Goal: Find specific page/section: Find specific page/section

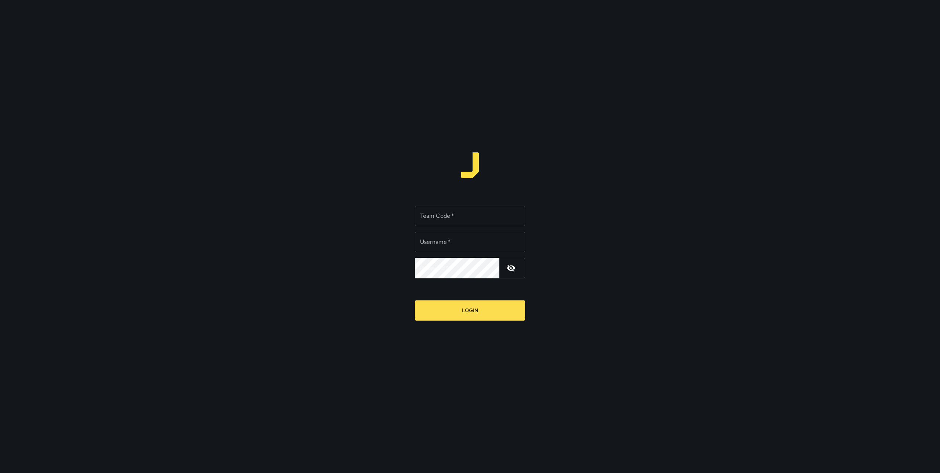
type input "*******"
click at [425, 227] on div "Team Code   * Team Code   * Username   * ******* Username   * Password   * Pass…" at bounding box center [470, 239] width 110 height 78
click at [429, 219] on input "Team Code   *" at bounding box center [470, 216] width 110 height 21
type input "*****"
click at [463, 318] on button "Login" at bounding box center [470, 310] width 110 height 20
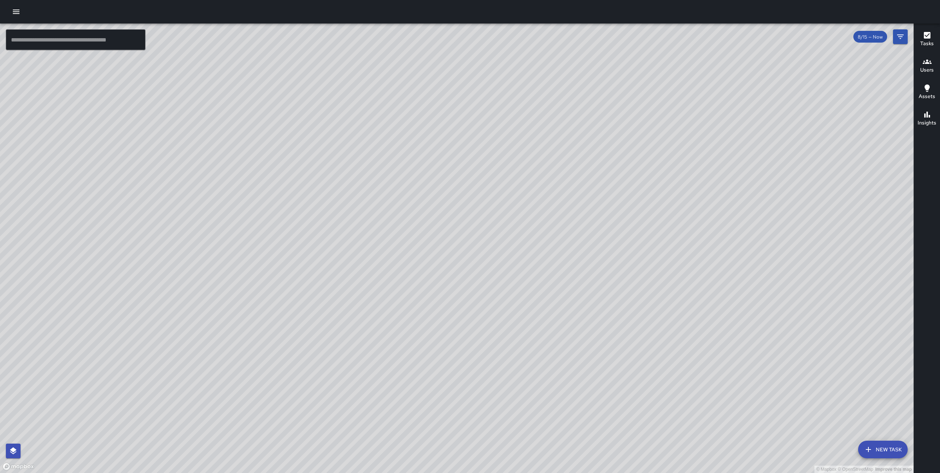
click at [346, 250] on div "© Mapbox © OpenStreetMap Improve this map CC Civic Center Elevator Street Ambas…" at bounding box center [457, 249] width 914 height 450
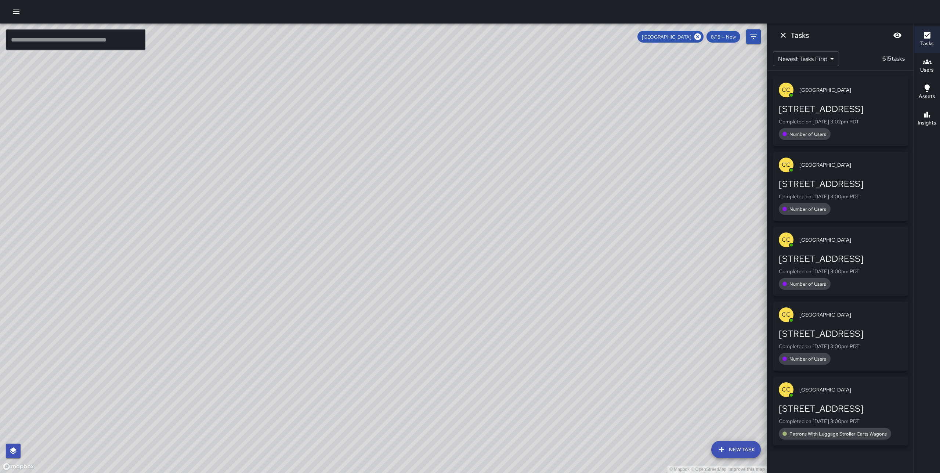
drag, startPoint x: 156, startPoint y: 300, endPoint x: 304, endPoint y: 243, distance: 158.8
click at [304, 243] on div "© Mapbox © OpenStreetMap Improve this map" at bounding box center [383, 249] width 767 height 450
click at [698, 39] on icon at bounding box center [698, 36] width 7 height 7
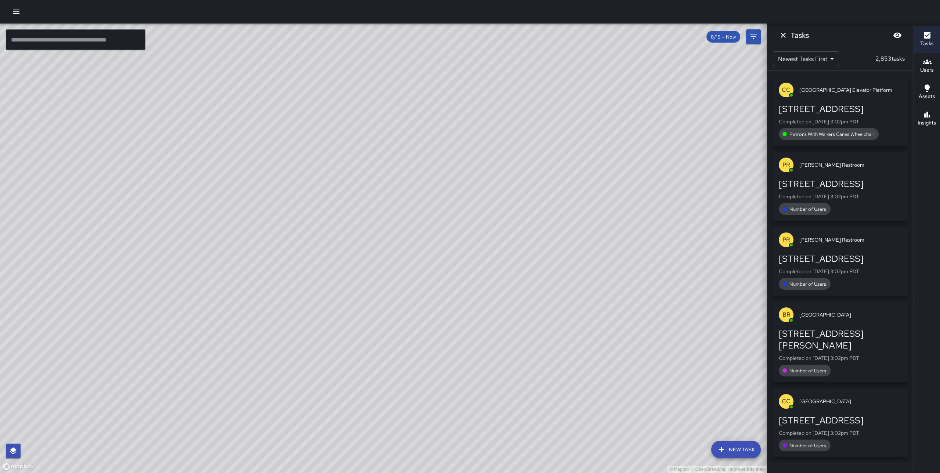
click at [926, 59] on icon "button" at bounding box center [927, 61] width 9 height 9
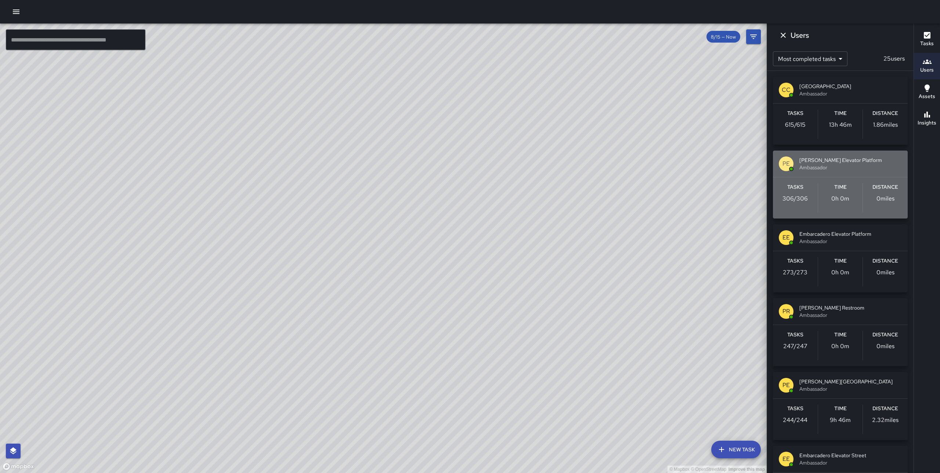
click at [847, 171] on div "PE Powell Elevator Platform Ambassador" at bounding box center [840, 164] width 135 height 26
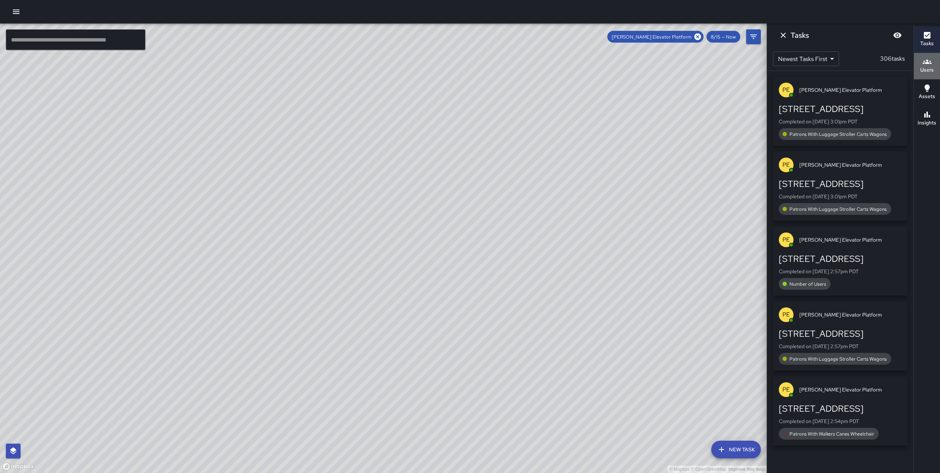
click at [926, 69] on h6 "Users" at bounding box center [927, 70] width 14 height 8
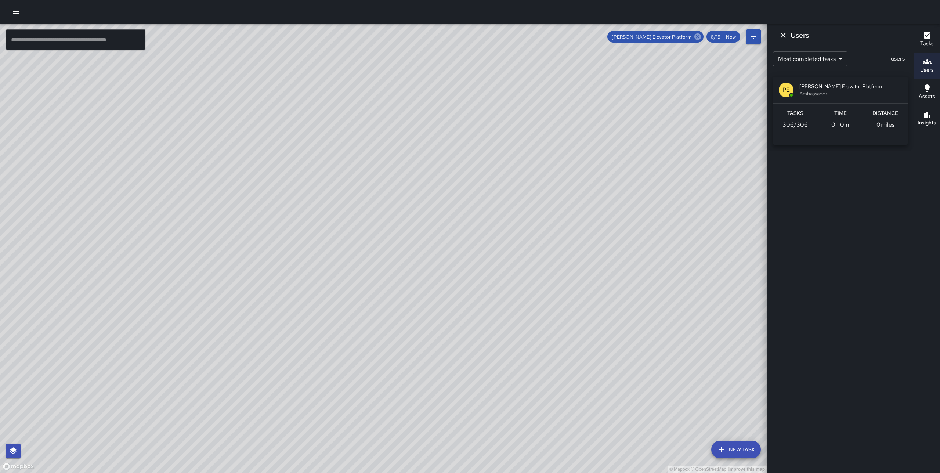
click at [697, 38] on icon at bounding box center [698, 37] width 8 height 8
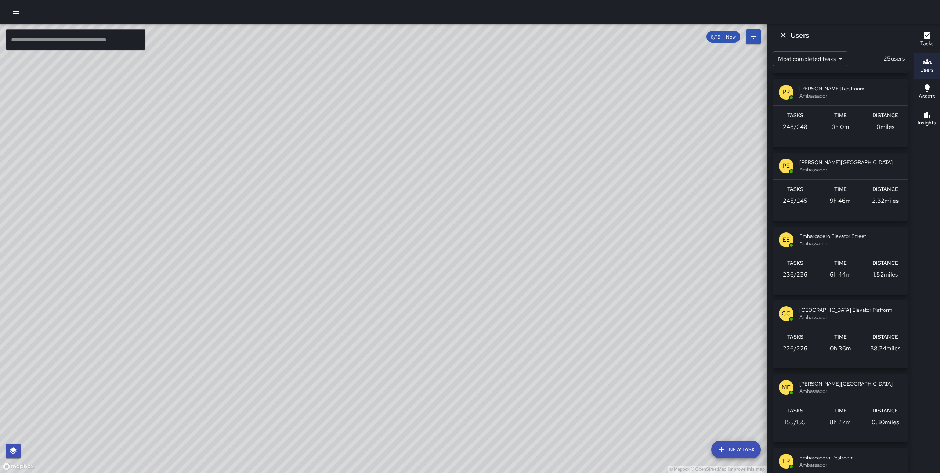
scroll to position [218, 0]
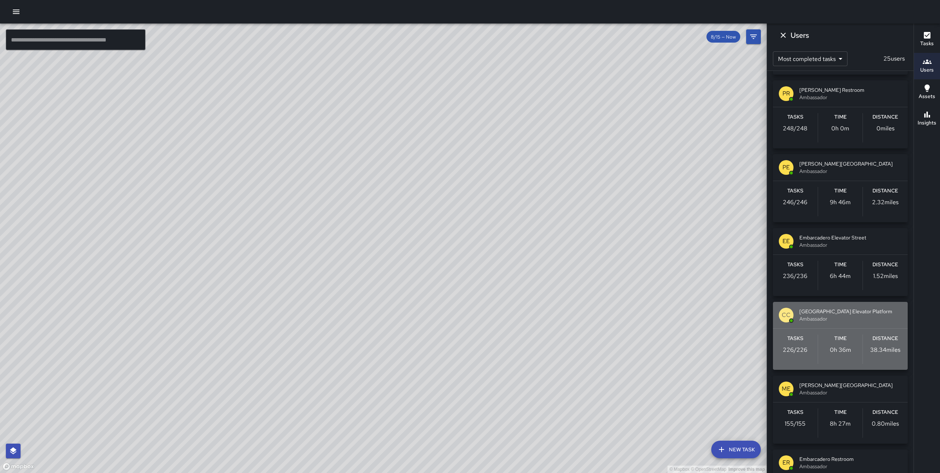
click at [831, 316] on span "Ambassador" at bounding box center [851, 318] width 102 height 7
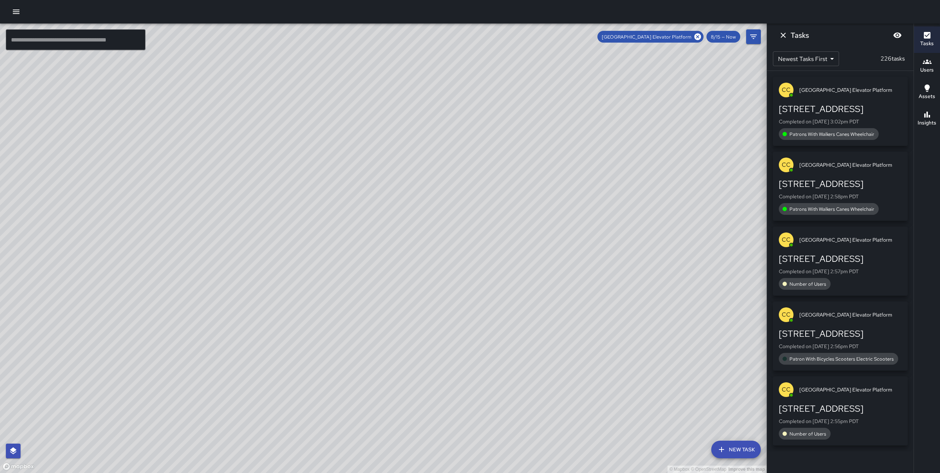
scroll to position [0, 0]
click at [886, 64] on div "Newest Tasks First * ​ 226 tasks" at bounding box center [840, 59] width 147 height 24
click at [888, 58] on p "226 tasks" at bounding box center [893, 58] width 30 height 9
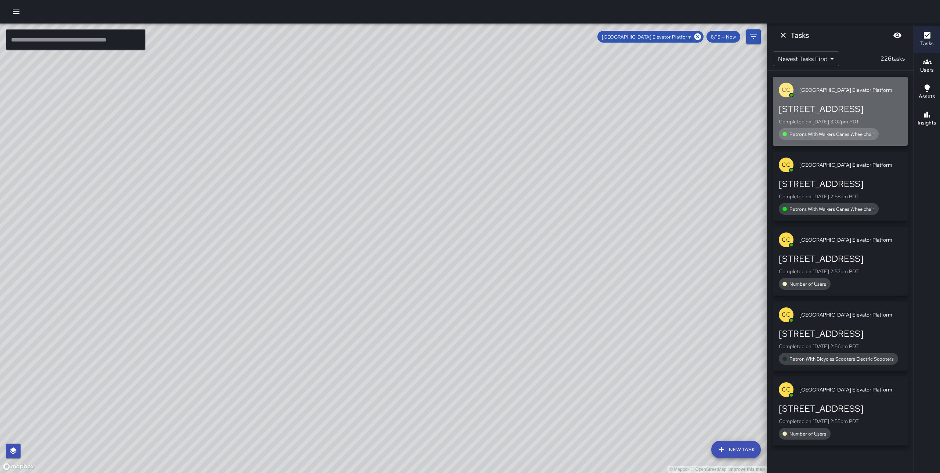
click at [845, 106] on div "[STREET_ADDRESS]" at bounding box center [840, 109] width 123 height 12
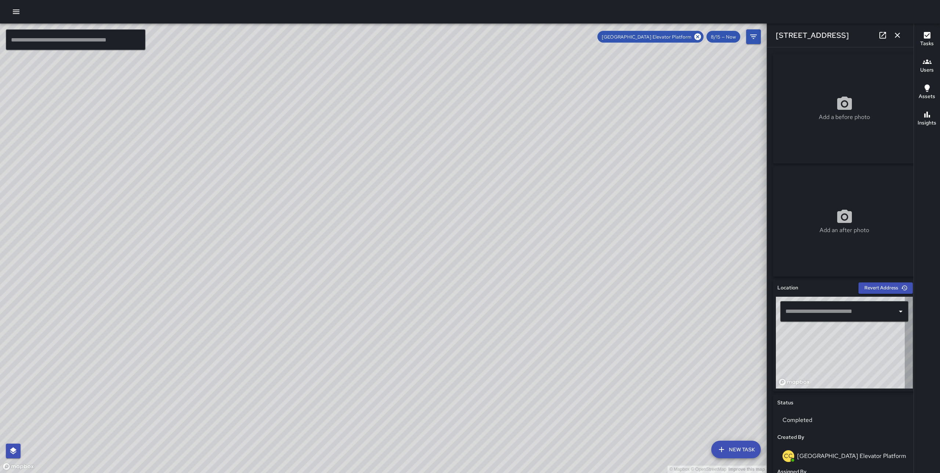
type input "**********"
click at [895, 40] on button "button" at bounding box center [897, 35] width 15 height 15
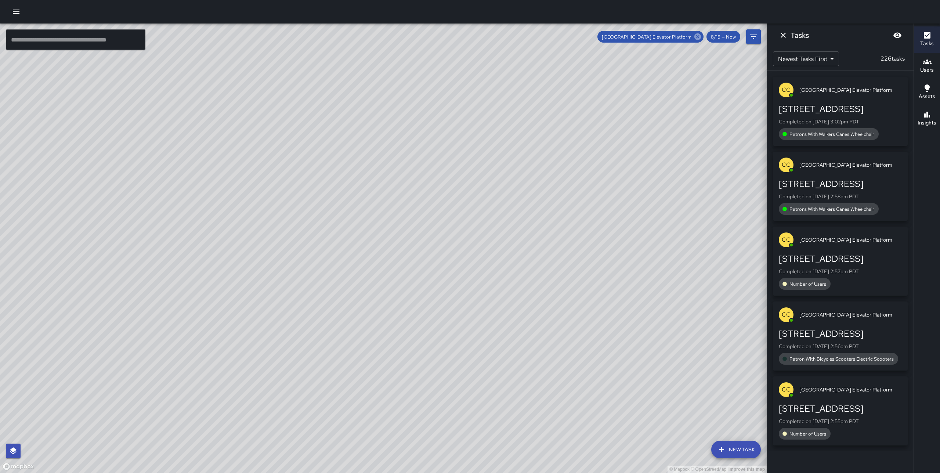
click at [695, 38] on icon at bounding box center [698, 36] width 7 height 7
click at [780, 36] on icon "Dismiss" at bounding box center [783, 35] width 9 height 9
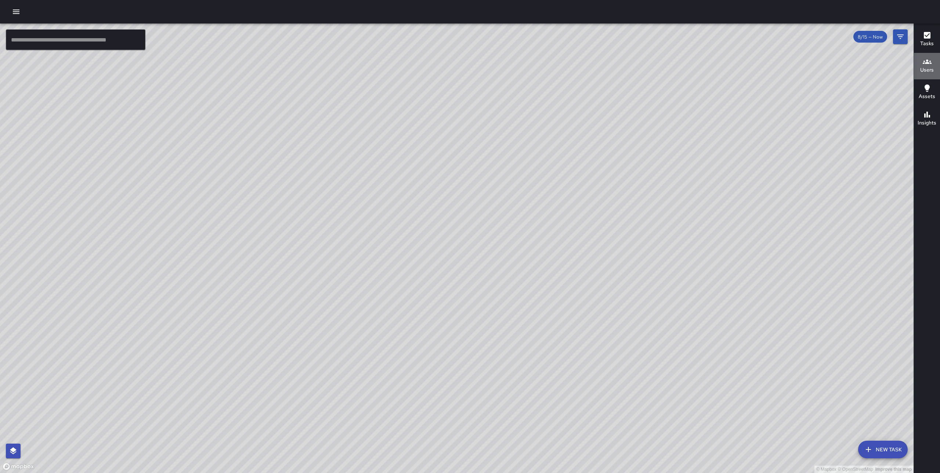
click at [934, 65] on button "Users" at bounding box center [927, 66] width 26 height 26
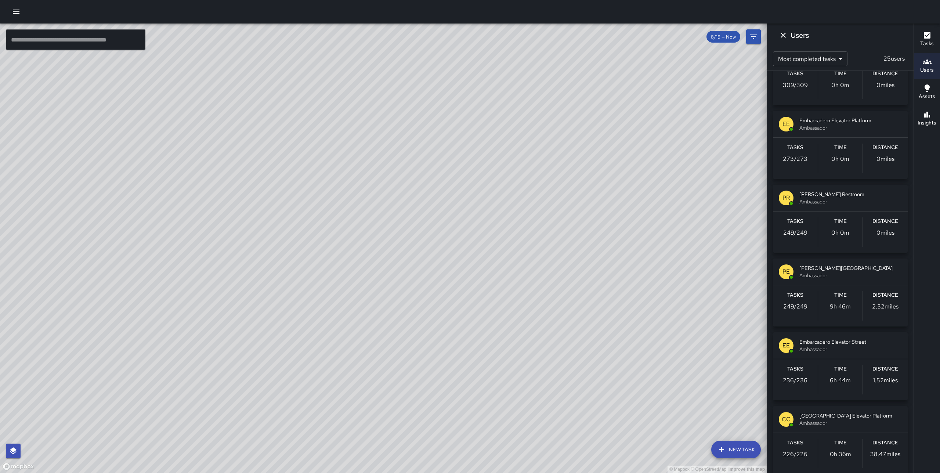
scroll to position [137, 0]
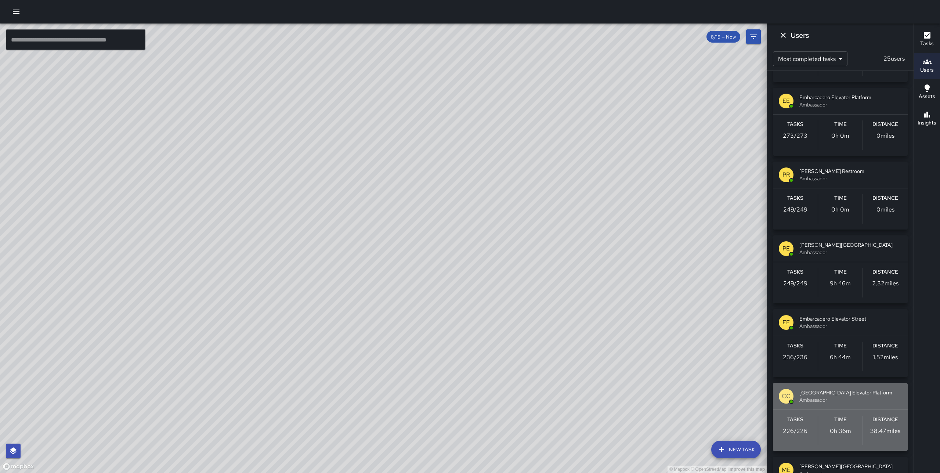
click at [832, 396] on span "[GEOGRAPHIC_DATA] Elevator Platform" at bounding box center [851, 392] width 102 height 7
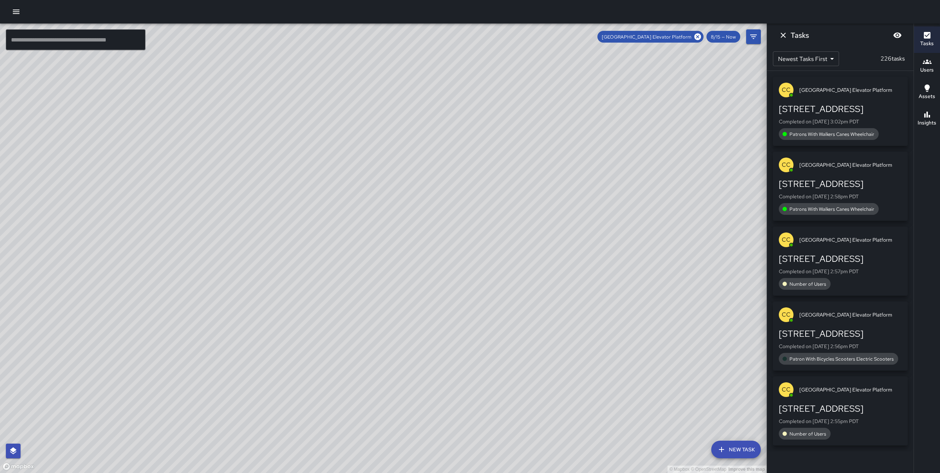
click at [825, 63] on body "© Mapbox © OpenStreetMap Improve this map ​ New Task Civic Center Elevator Plat…" at bounding box center [470, 236] width 940 height 473
click at [812, 89] on li "Oldest Tasks First" at bounding box center [805, 88] width 65 height 13
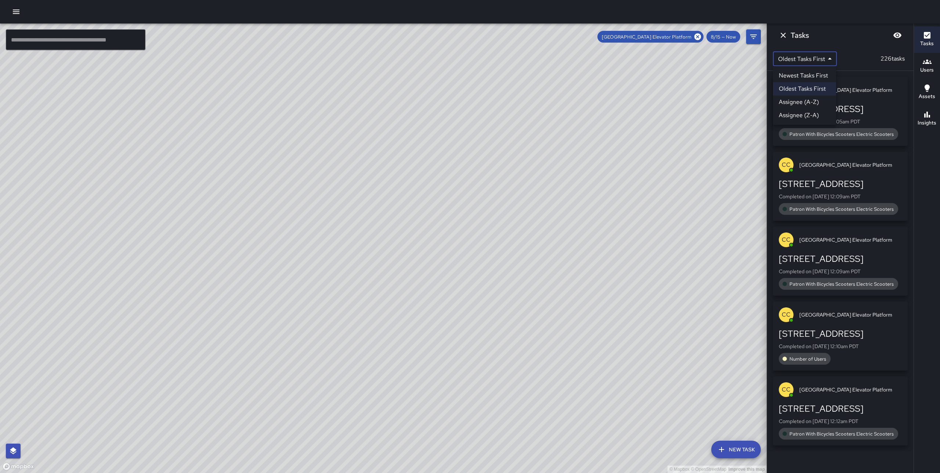
click at [827, 58] on body "© Mapbox © OpenStreetMap Improve this map ​ New Task Civic Center Elevator Plat…" at bounding box center [470, 236] width 940 height 473
click at [826, 81] on li "Newest Tasks First" at bounding box center [804, 75] width 63 height 13
type input "*"
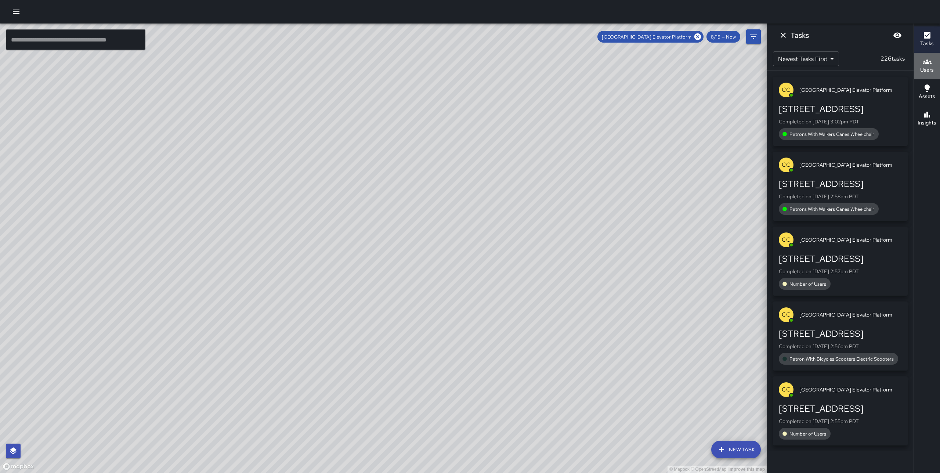
click at [928, 61] on icon "button" at bounding box center [927, 61] width 9 height 9
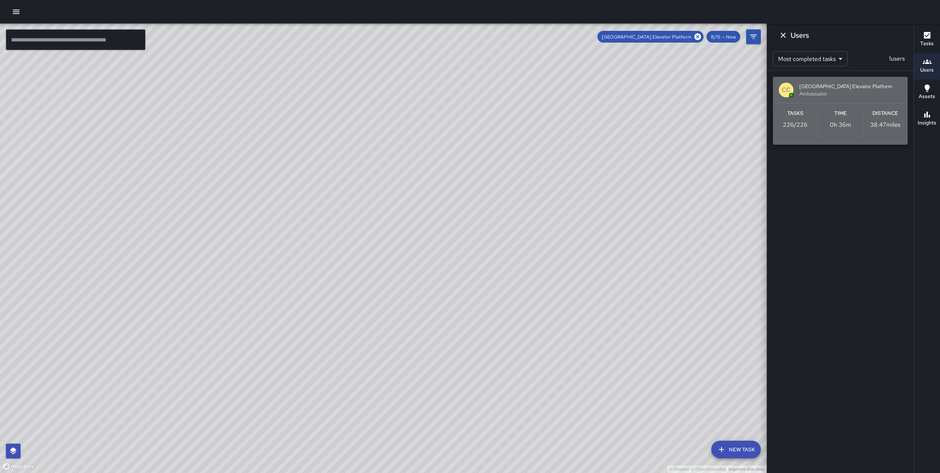
click at [805, 125] on p "226 / 226" at bounding box center [795, 124] width 25 height 9
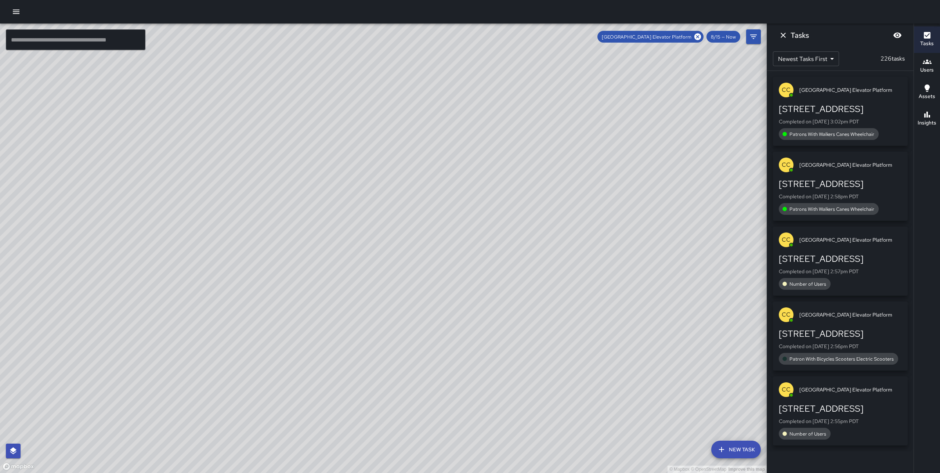
drag, startPoint x: 344, startPoint y: 291, endPoint x: 395, endPoint y: 248, distance: 66.7
click at [395, 248] on div "© Mapbox © OpenStreetMap Improve this map" at bounding box center [383, 249] width 767 height 450
drag, startPoint x: 438, startPoint y: 247, endPoint x: 363, endPoint y: 282, distance: 82.2
click at [363, 282] on div "© Mapbox © OpenStreetMap Improve this map" at bounding box center [383, 249] width 767 height 450
click at [699, 37] on icon at bounding box center [698, 37] width 8 height 8
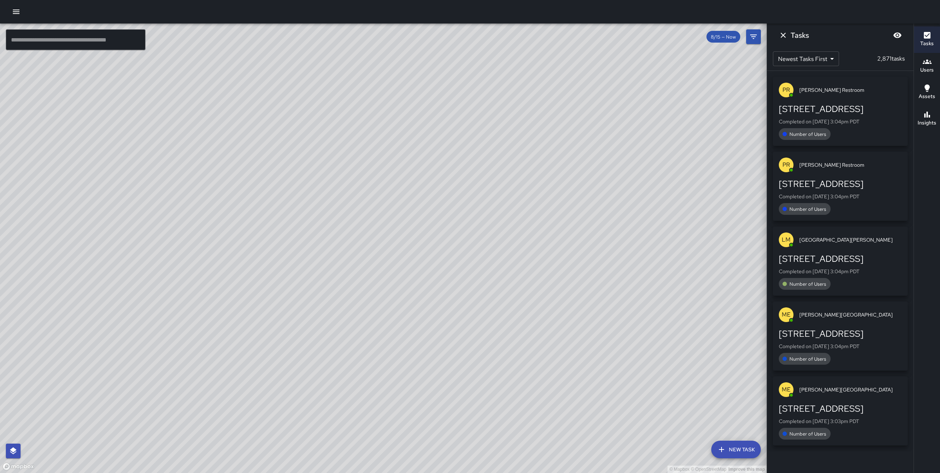
drag, startPoint x: 524, startPoint y: 234, endPoint x: 506, endPoint y: 247, distance: 21.7
click at [506, 247] on div "© Mapbox © OpenStreetMap Improve this map" at bounding box center [383, 249] width 767 height 450
click at [789, 34] on button "Dismiss" at bounding box center [783, 35] width 15 height 15
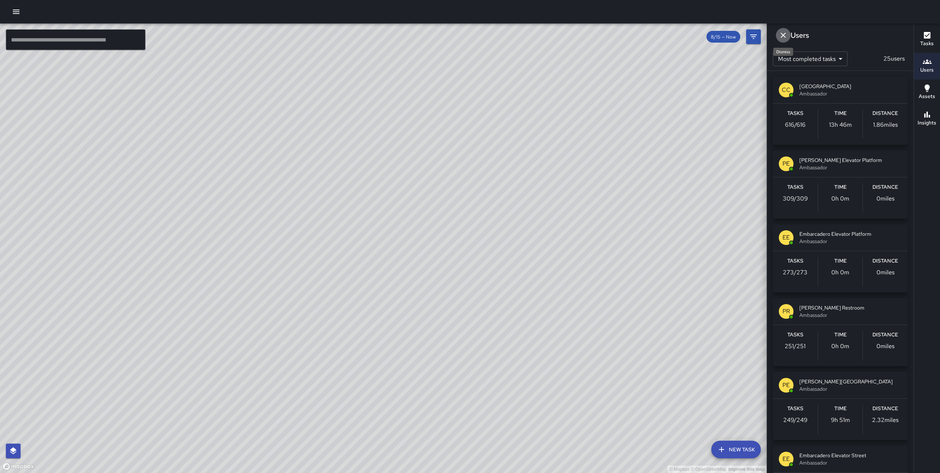
click at [781, 30] on button "Dismiss" at bounding box center [783, 35] width 15 height 15
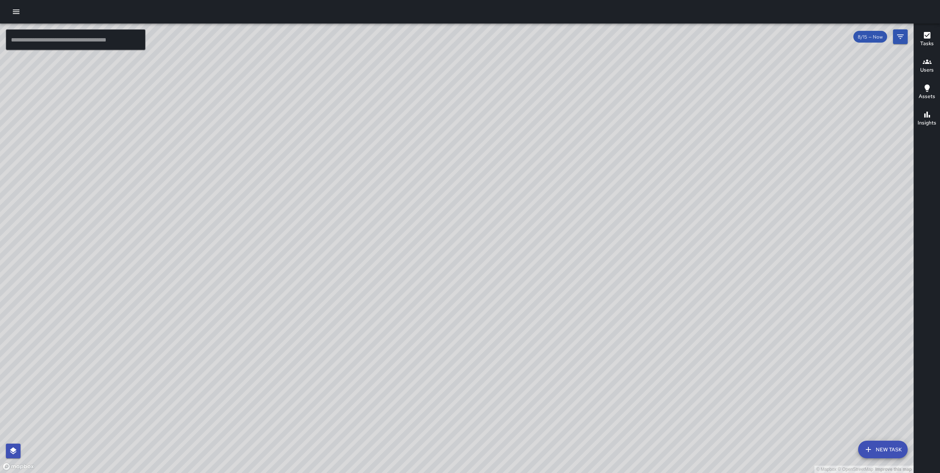
click at [928, 66] on icon "button" at bounding box center [927, 61] width 9 height 9
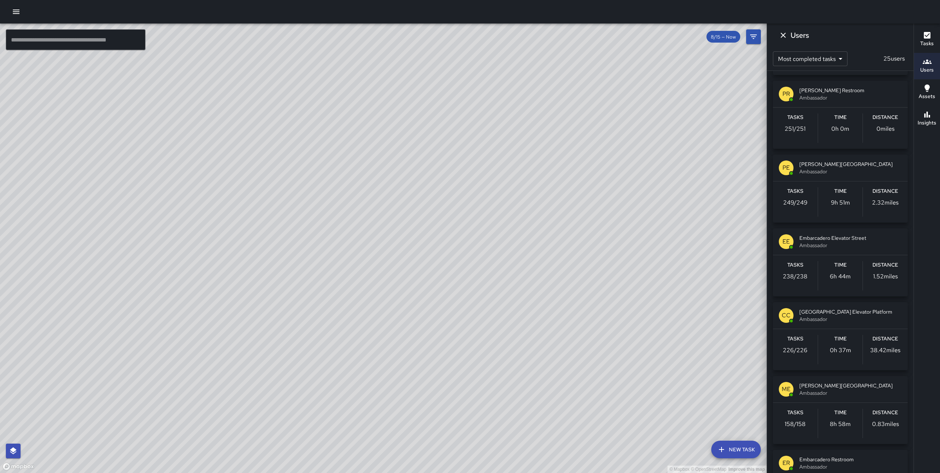
scroll to position [222, 0]
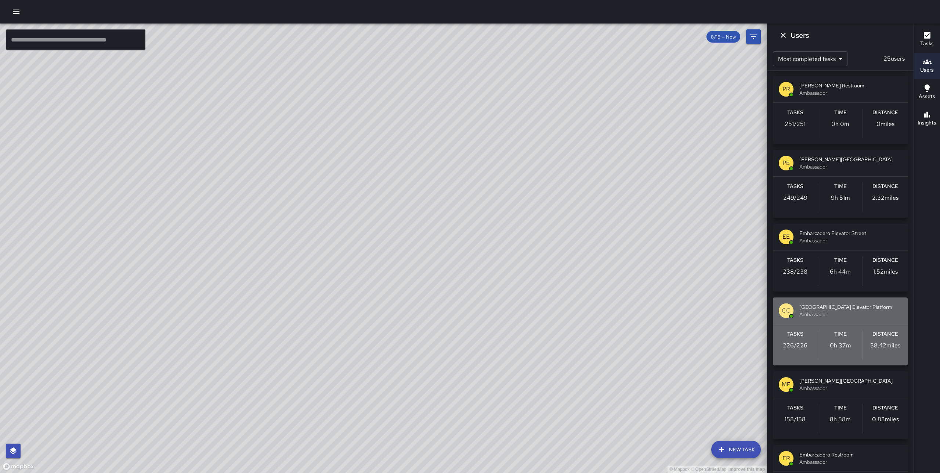
click at [828, 317] on span "Ambassador" at bounding box center [851, 314] width 102 height 7
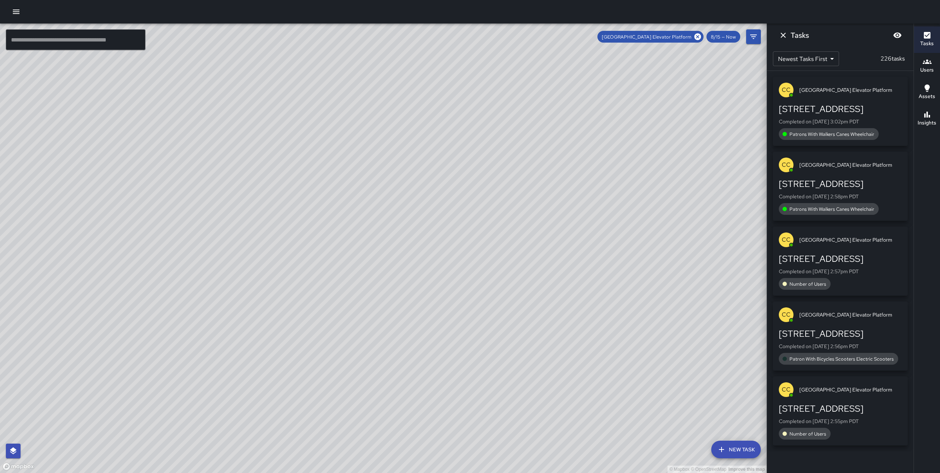
scroll to position [0, 0]
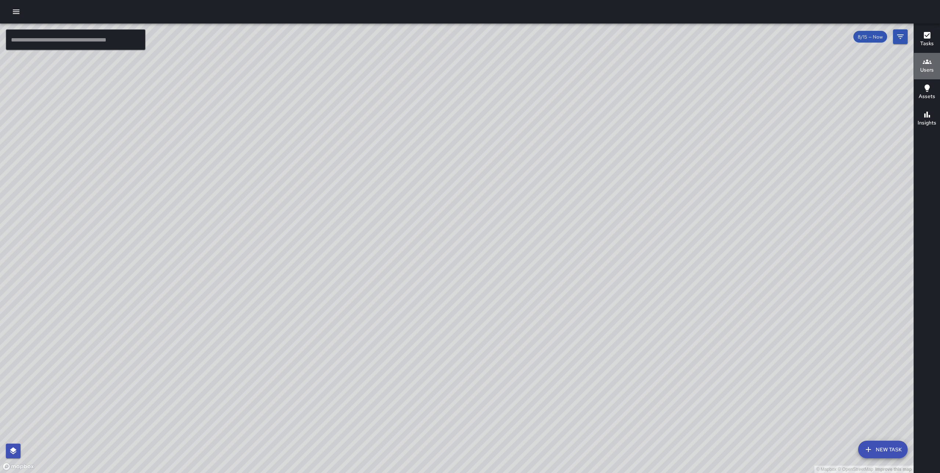
click at [929, 70] on h6 "Users" at bounding box center [927, 70] width 14 height 8
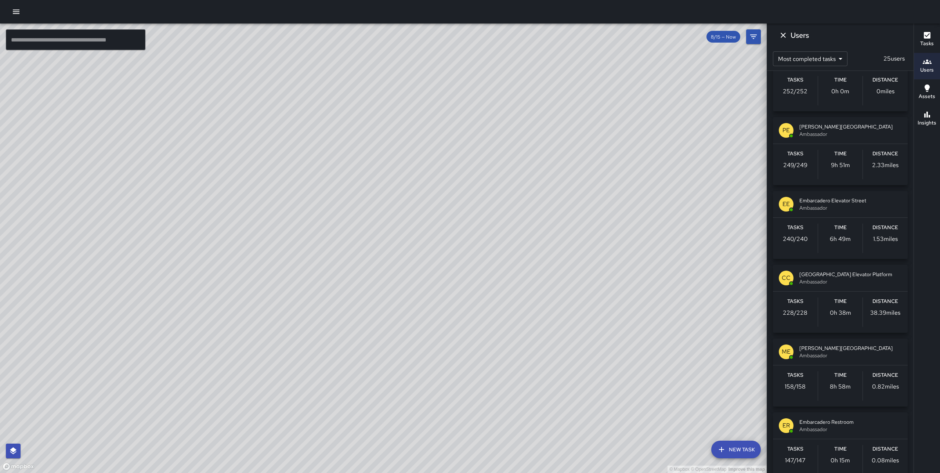
scroll to position [271, 0]
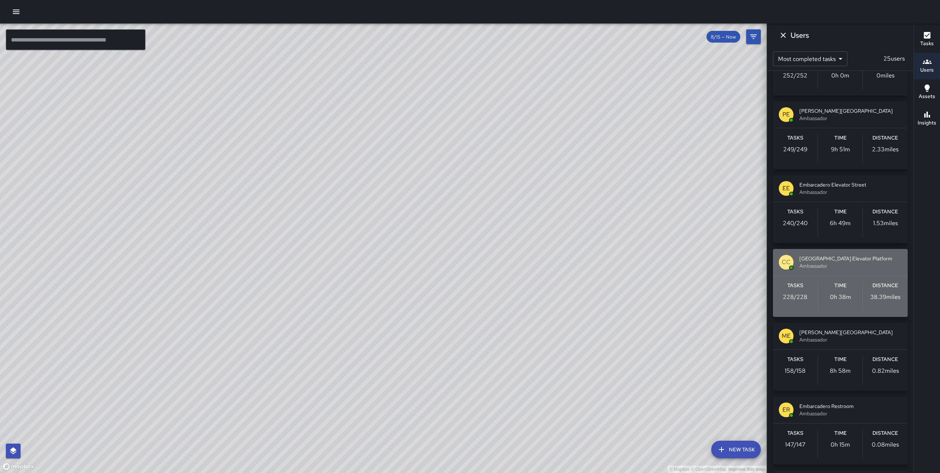
click at [841, 259] on span "[GEOGRAPHIC_DATA] Elevator Platform" at bounding box center [851, 258] width 102 height 7
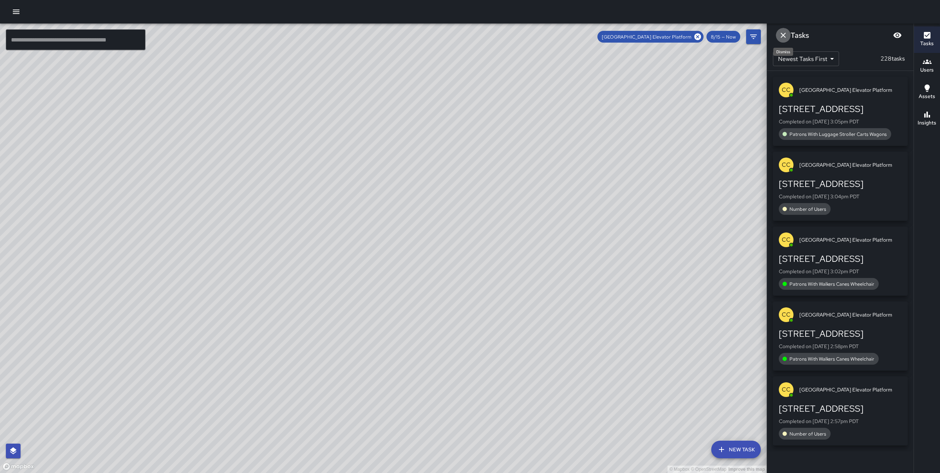
click at [784, 35] on icon "Dismiss" at bounding box center [783, 35] width 9 height 9
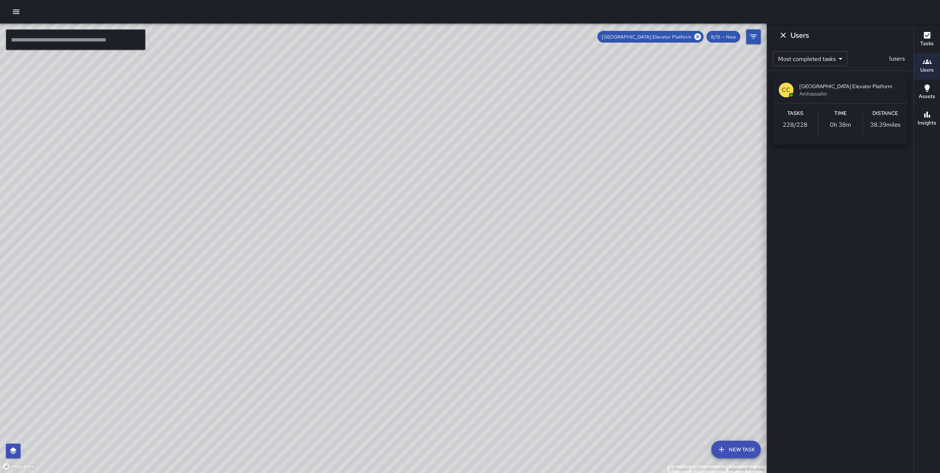
click at [399, 258] on div "© Mapbox © OpenStreetMap Improve this map" at bounding box center [383, 249] width 767 height 450
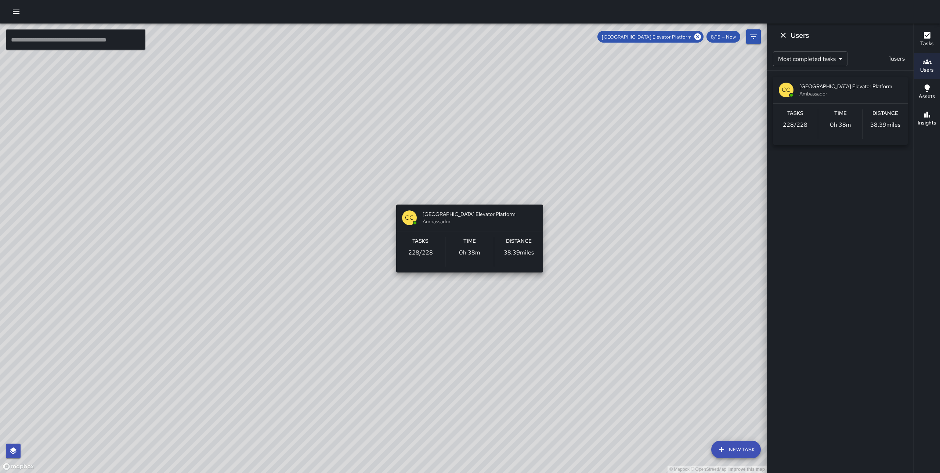
click at [467, 195] on div "© Mapbox © OpenStreetMap Improve this map CC Civic Center Elevator Platform Amb…" at bounding box center [383, 249] width 767 height 450
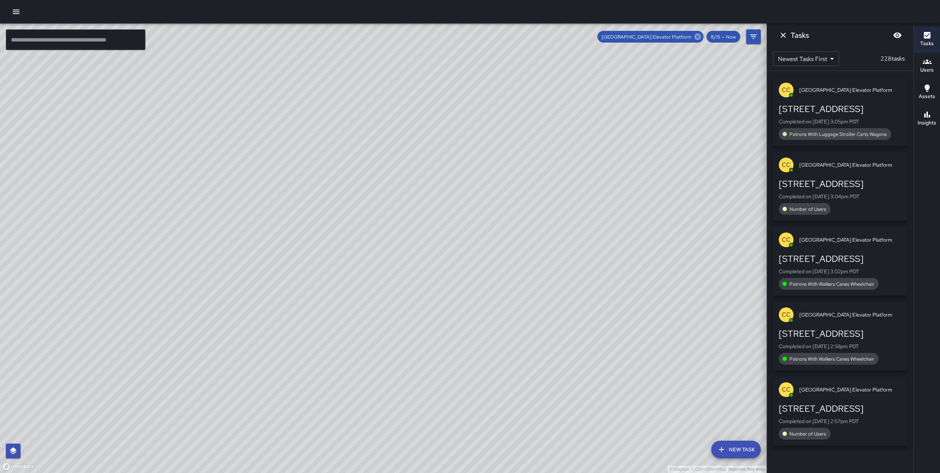
click at [697, 35] on icon at bounding box center [698, 36] width 7 height 7
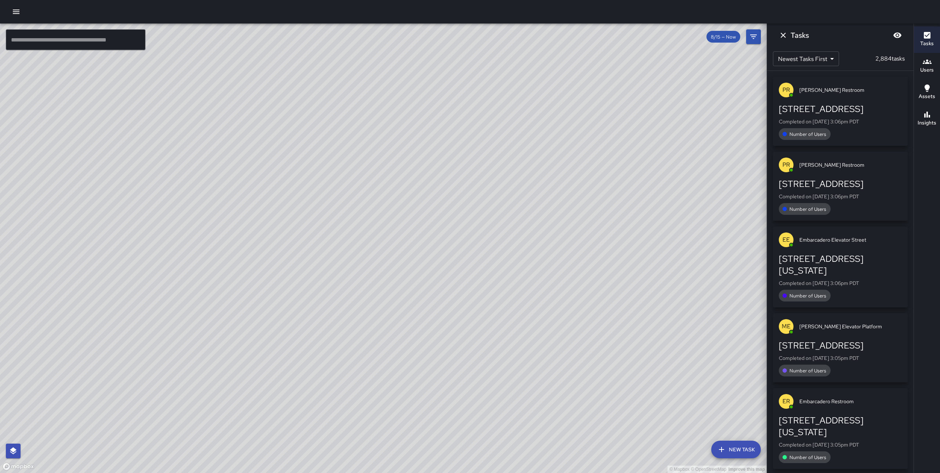
drag, startPoint x: 261, startPoint y: 326, endPoint x: 281, endPoint y: 226, distance: 102.6
click at [281, 226] on div "© Mapbox © OpenStreetMap Improve this map" at bounding box center [383, 249] width 767 height 450
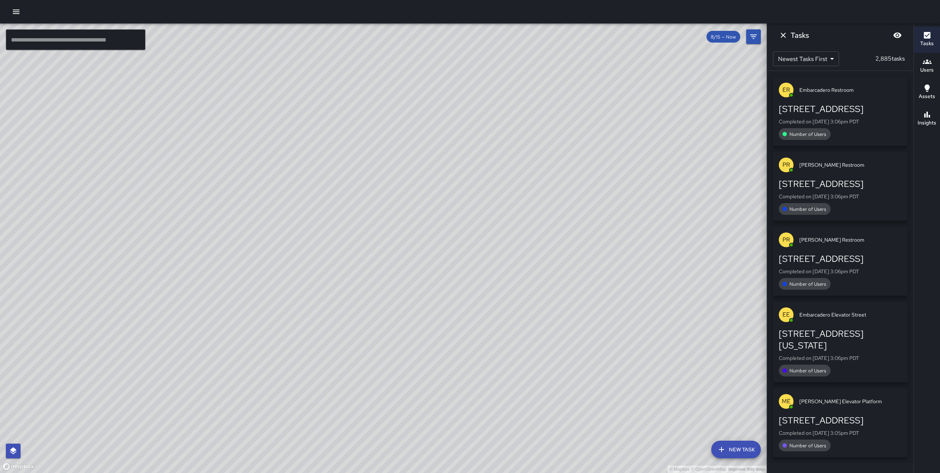
drag, startPoint x: 339, startPoint y: 231, endPoint x: 324, endPoint y: 248, distance: 23.2
click at [324, 248] on div "© Mapbox © OpenStreetMap Improve this map" at bounding box center [383, 249] width 767 height 450
click at [790, 36] on button "Dismiss" at bounding box center [783, 35] width 15 height 15
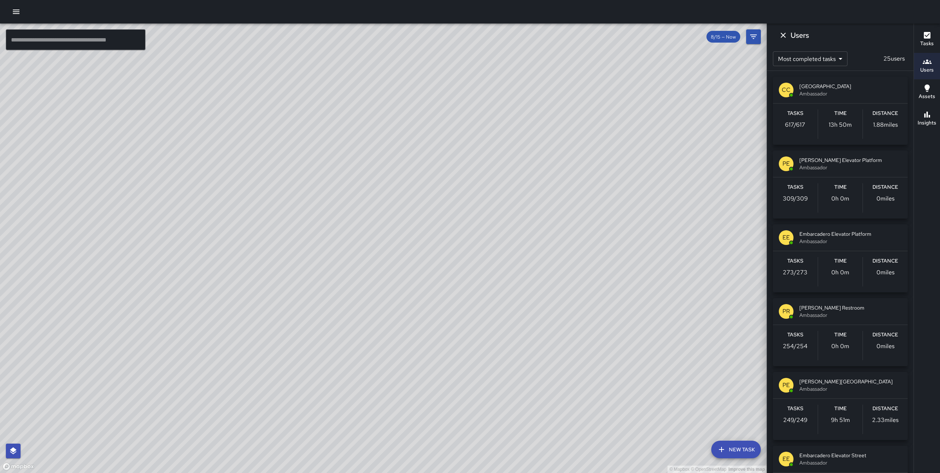
drag, startPoint x: 391, startPoint y: 303, endPoint x: 443, endPoint y: 246, distance: 77.0
click at [443, 246] on div "© Mapbox © OpenStreetMap Improve this map" at bounding box center [383, 249] width 767 height 450
click at [781, 32] on icon "Dismiss" at bounding box center [783, 35] width 9 height 9
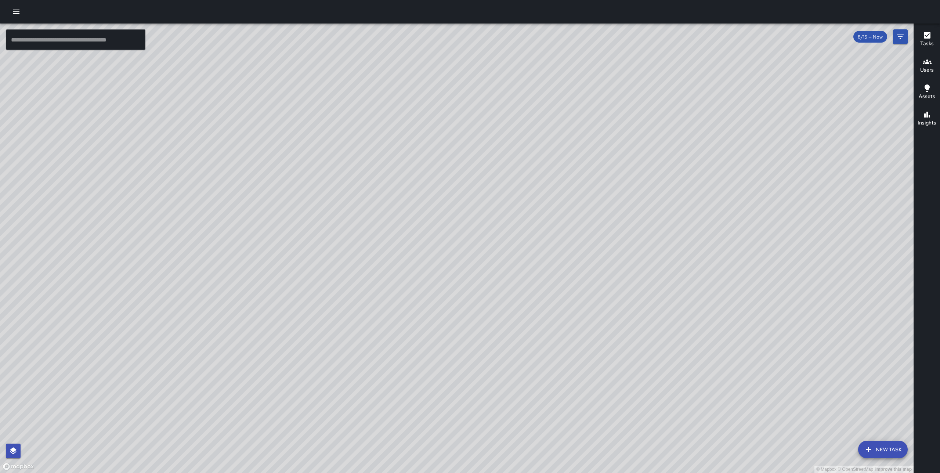
click at [924, 66] on h6 "Users" at bounding box center [927, 70] width 14 height 8
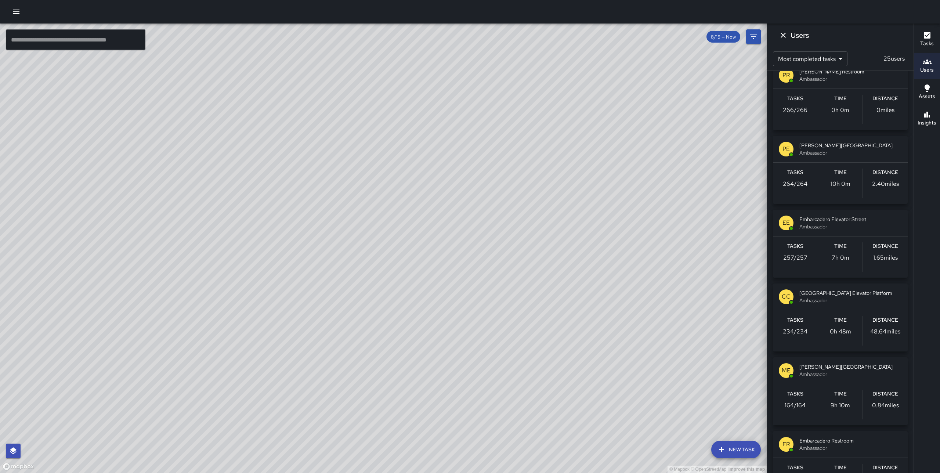
scroll to position [249, 0]
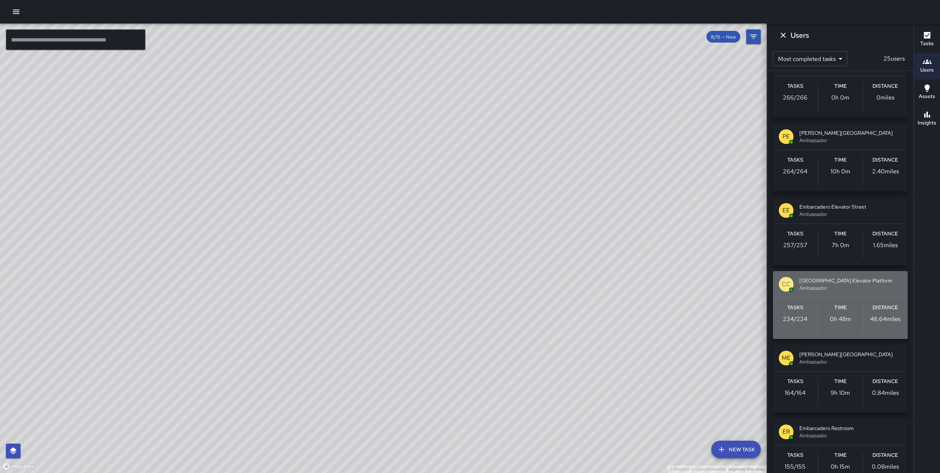
click at [833, 286] on span "Ambassador" at bounding box center [851, 287] width 102 height 7
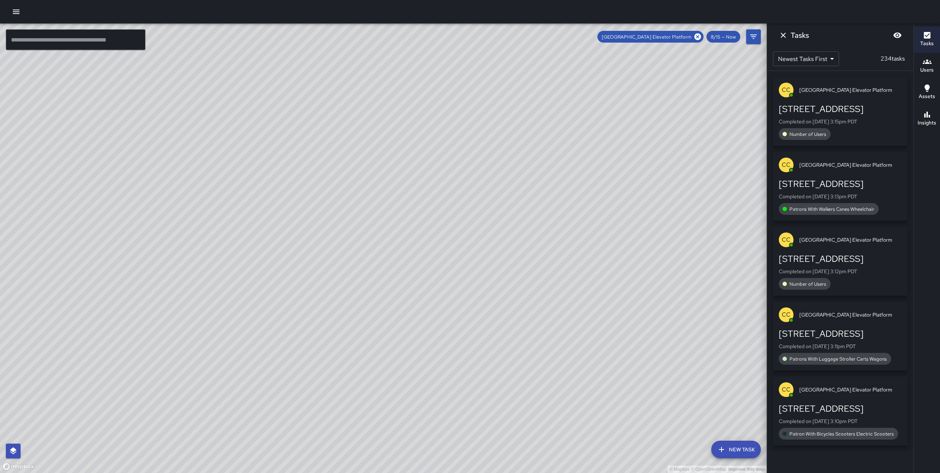
scroll to position [0, 0]
click at [698, 37] on icon at bounding box center [698, 37] width 8 height 8
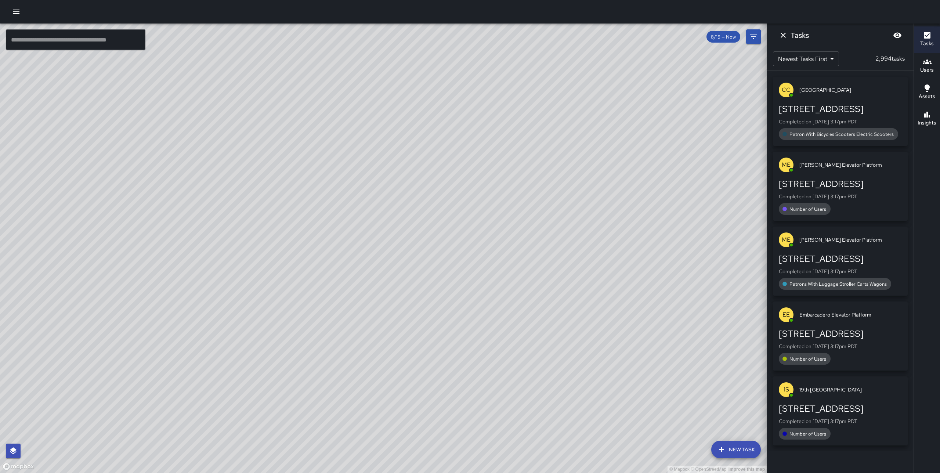
drag, startPoint x: 586, startPoint y: 164, endPoint x: 307, endPoint y: 164, distance: 278.4
click at [313, 164] on div "© Mapbox © OpenStreetMap Improve this map" at bounding box center [383, 249] width 767 height 450
drag, startPoint x: 489, startPoint y: 157, endPoint x: 278, endPoint y: 279, distance: 244.0
click at [278, 279] on div "© Mapbox © OpenStreetMap Improve this map" at bounding box center [383, 249] width 767 height 450
drag, startPoint x: 597, startPoint y: 172, endPoint x: 409, endPoint y: 328, distance: 244.6
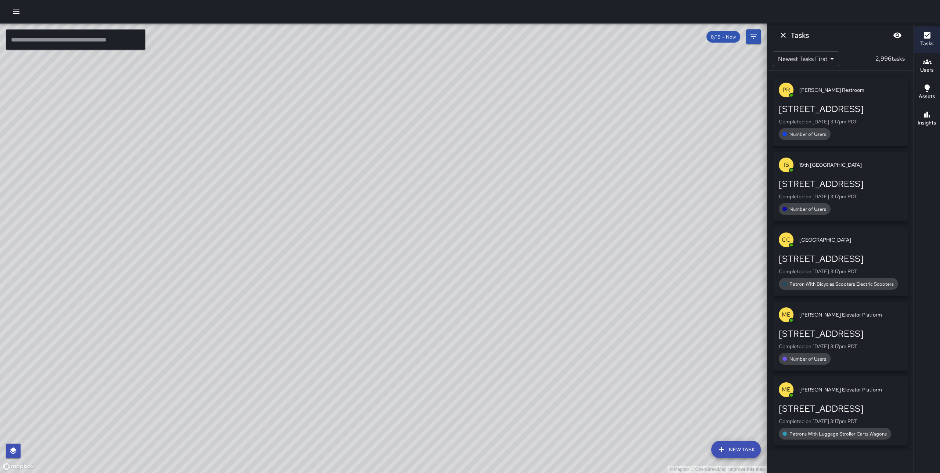
click at [409, 328] on div "© Mapbox © OpenStreetMap Improve this map" at bounding box center [383, 249] width 767 height 450
drag, startPoint x: 409, startPoint y: 328, endPoint x: 548, endPoint y: 263, distance: 154.0
click at [548, 263] on div "© Mapbox © OpenStreetMap Improve this map" at bounding box center [383, 249] width 767 height 450
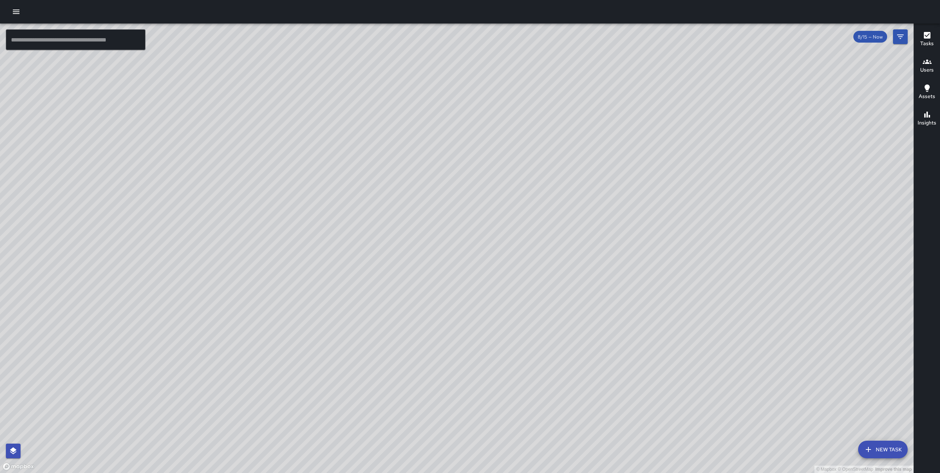
drag, startPoint x: 472, startPoint y: 256, endPoint x: 434, endPoint y: 284, distance: 46.8
click at [434, 284] on div "© Mapbox © OpenStreetMap Improve this map" at bounding box center [457, 249] width 914 height 450
drag, startPoint x: 428, startPoint y: 217, endPoint x: 375, endPoint y: 285, distance: 86.2
click at [375, 285] on div "© Mapbox © OpenStreetMap Improve this map" at bounding box center [457, 249] width 914 height 450
click at [395, 223] on div "© Mapbox © OpenStreetMap Improve this map" at bounding box center [457, 249] width 914 height 450
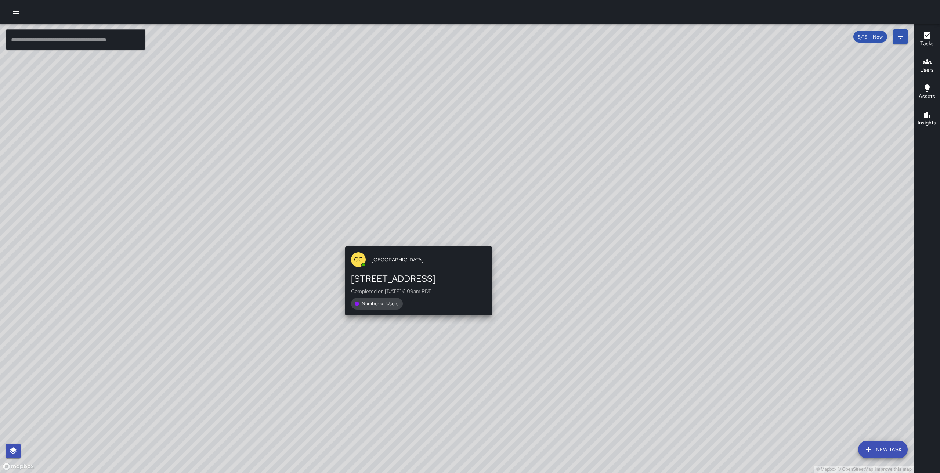
drag, startPoint x: 338, startPoint y: 234, endPoint x: 441, endPoint y: 244, distance: 103.6
click at [441, 244] on div "© Mapbox © OpenStreetMap Improve this map CC [GEOGRAPHIC_DATA][STREET_ADDRESS] …" at bounding box center [457, 249] width 914 height 450
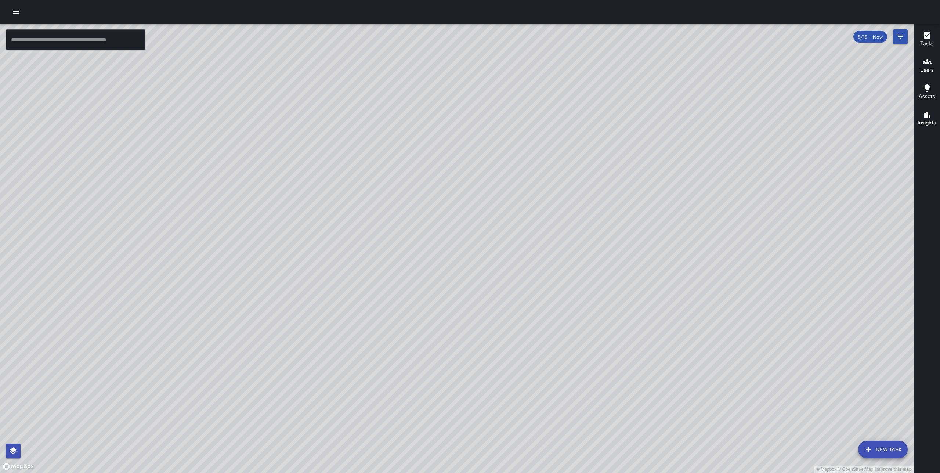
click at [328, 236] on div "© Mapbox © OpenStreetMap Improve this map" at bounding box center [457, 249] width 914 height 450
click at [308, 276] on div "© Mapbox © OpenStreetMap Improve this map" at bounding box center [457, 249] width 914 height 450
